Goal: Obtain resource: Download file/media

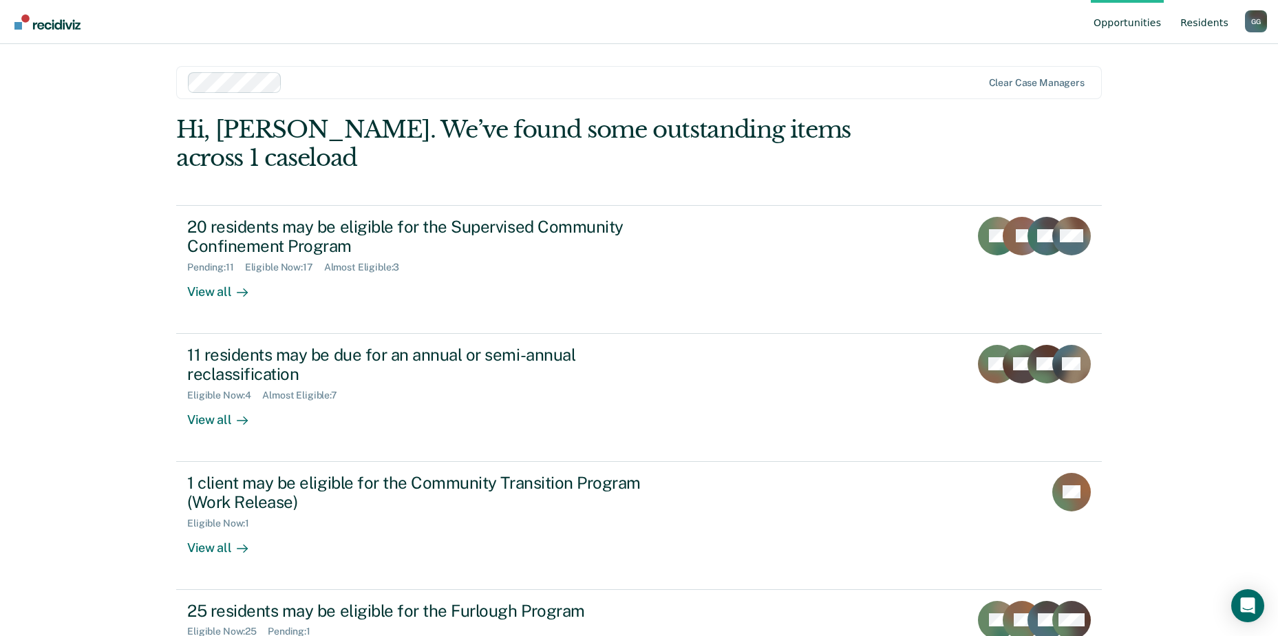
click at [1197, 23] on link "Resident s" at bounding box center [1205, 22] width 54 height 44
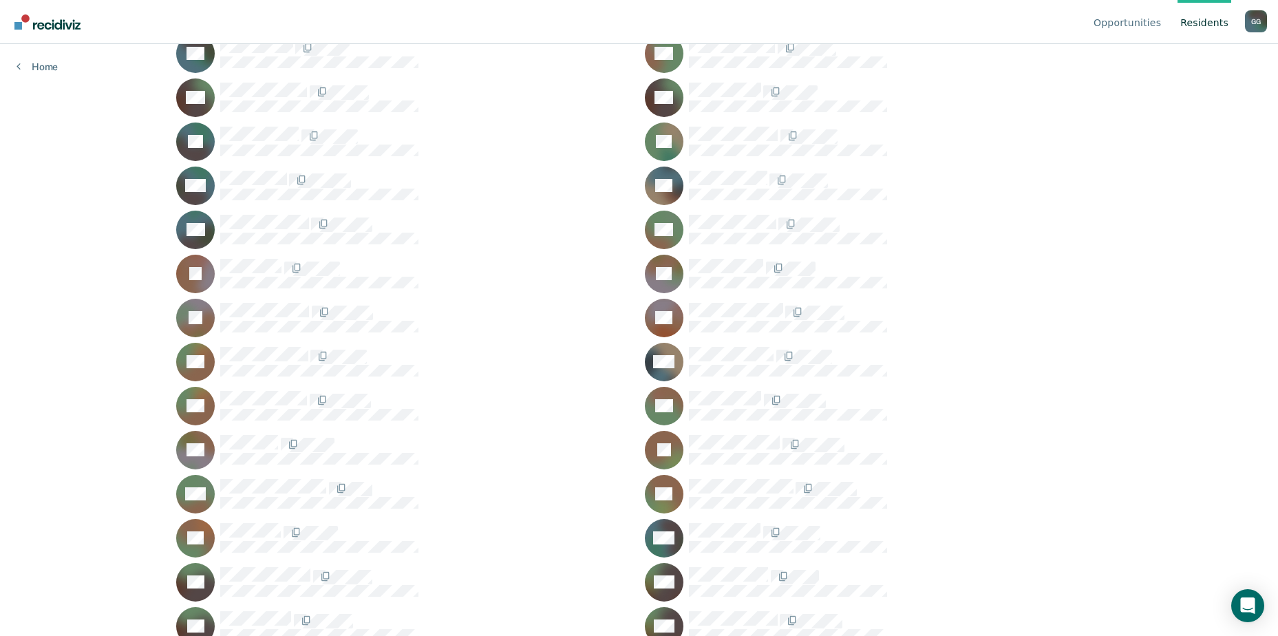
scroll to position [533, 0]
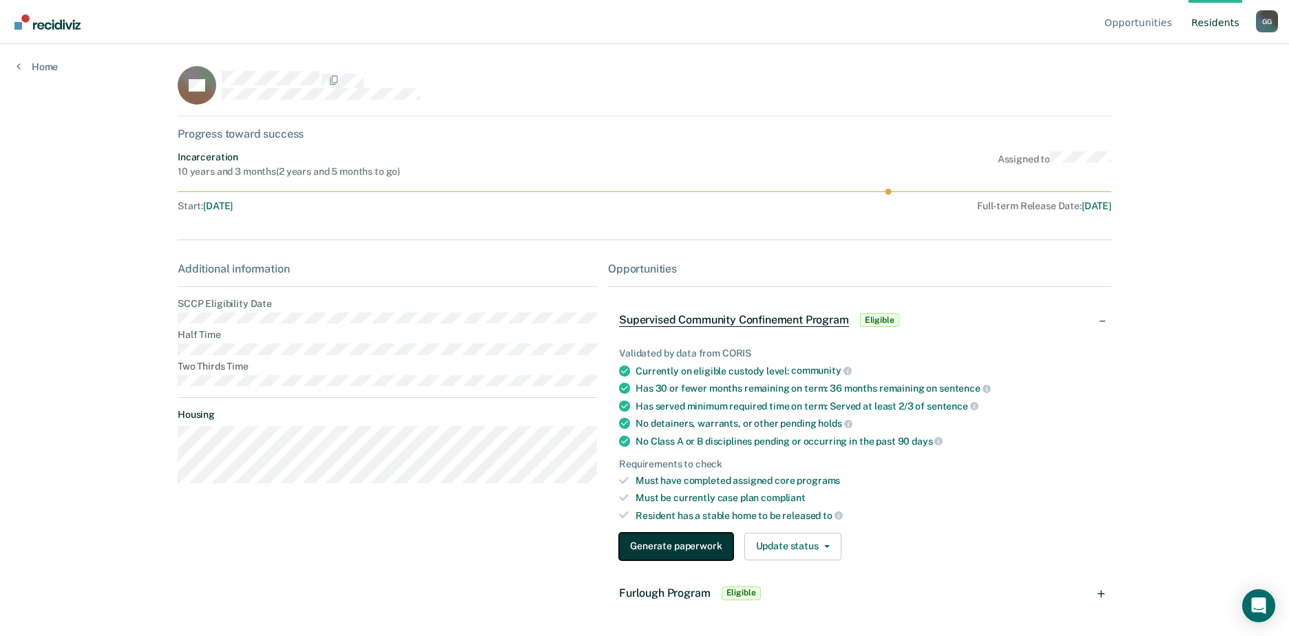
click at [684, 547] on button "Generate paperwork" at bounding box center [676, 547] width 114 height 28
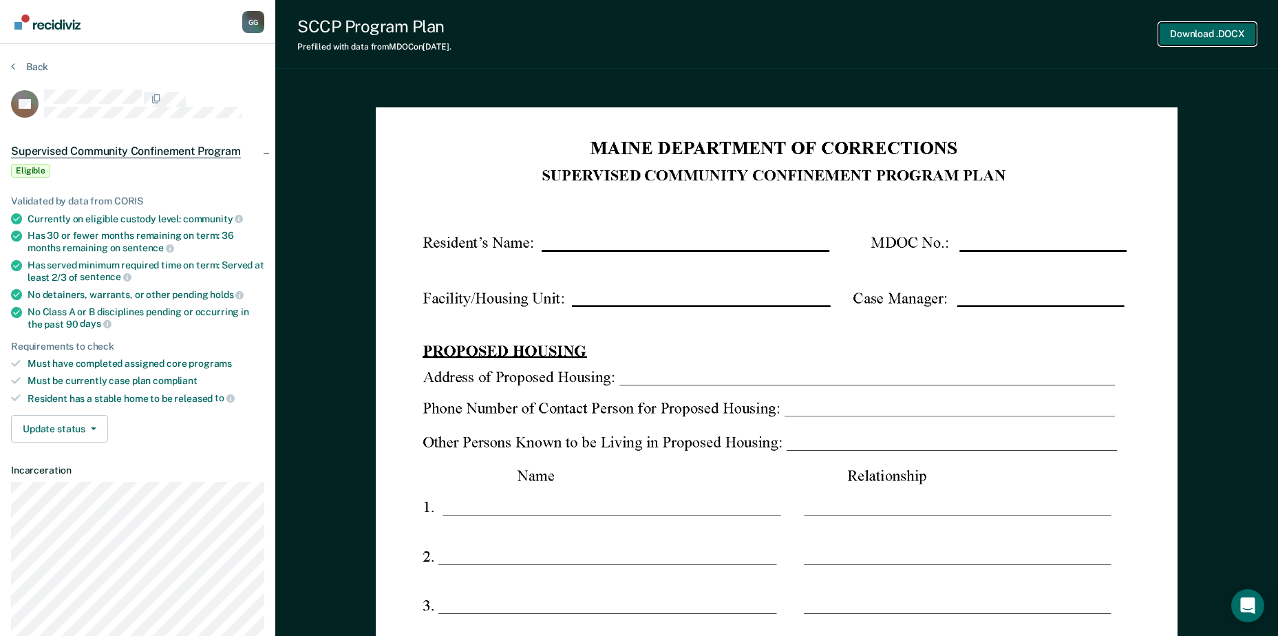
click at [1182, 36] on button "Download .DOCX" at bounding box center [1207, 34] width 97 height 23
